Goal: Task Accomplishment & Management: Use online tool/utility

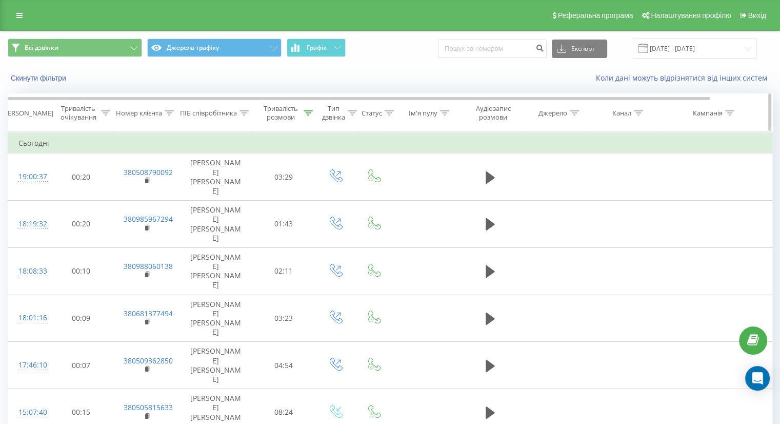
click at [298, 115] on div "Тривалість розмови" at bounding box center [281, 112] width 41 height 17
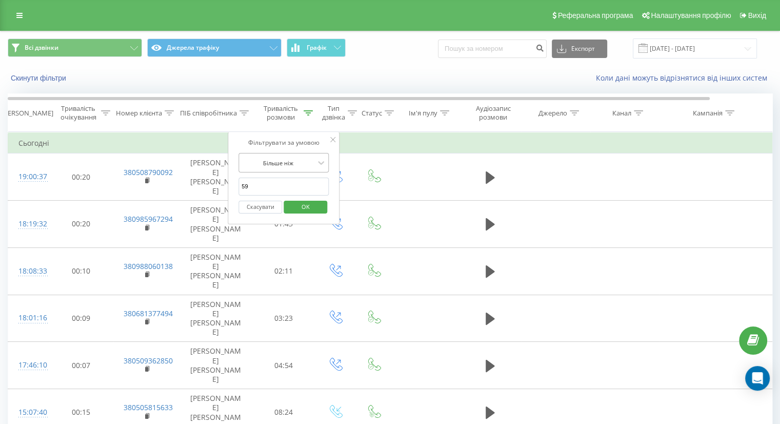
click at [271, 159] on div at bounding box center [278, 163] width 73 height 10
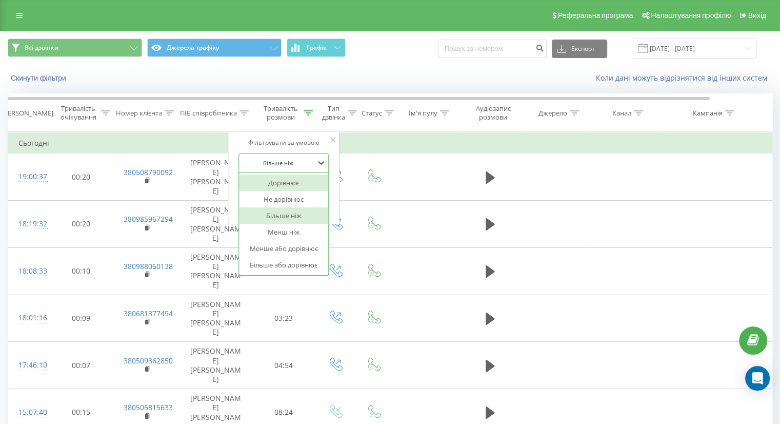
click at [274, 186] on div "Дорівнює" at bounding box center [283, 182] width 89 height 16
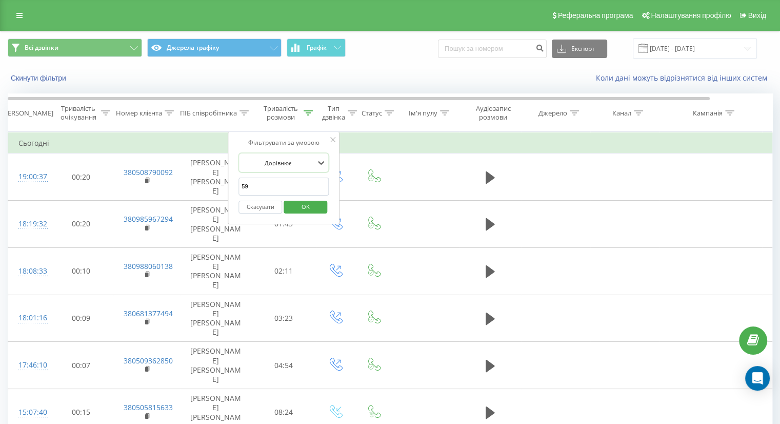
click at [273, 177] on input "59" at bounding box center [284, 186] width 90 height 18
click at [303, 210] on span "OK" at bounding box center [305, 207] width 29 height 16
